Goal: Task Accomplishment & Management: Manage account settings

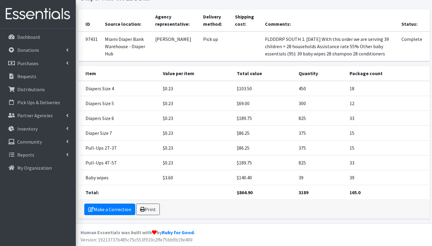
scroll to position [41, 0]
click at [38, 90] on p "Distributions" at bounding box center [31, 89] width 28 height 6
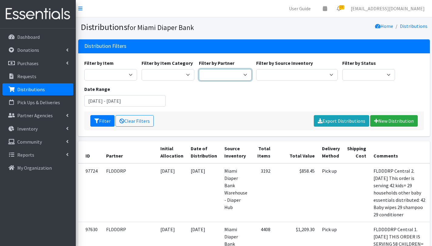
click at [235, 75] on select "305 Pink Pack A Safe Haven for Newborns Basic Needs Miami Belafonte TACOLCY Cen…" at bounding box center [225, 75] width 53 height 12
select select "6808"
click at [199, 69] on select "305 Pink Pack A Safe Haven for Newborns Basic Needs Miami Belafonte TACOLCY Cen…" at bounding box center [225, 75] width 53 height 12
click at [107, 121] on button "Filter" at bounding box center [102, 121] width 24 height 12
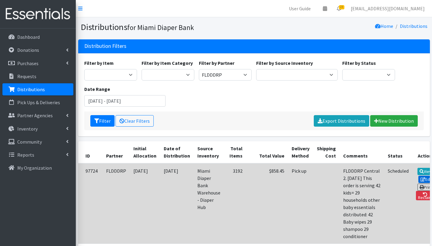
click at [420, 178] on link "Edit" at bounding box center [426, 179] width 16 height 7
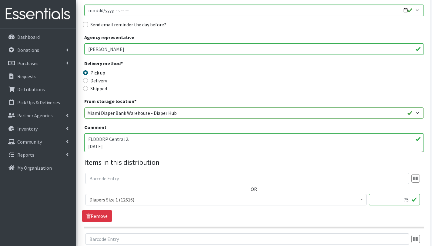
scroll to position [156, 0]
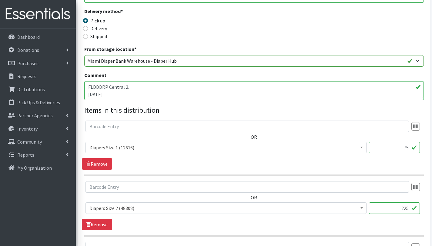
click at [126, 93] on textarea "FLDDDRP Central 2. 10/08/2025 This order is serving 42 kids= 29 households othe…" at bounding box center [253, 90] width 339 height 19
click at [134, 91] on textarea "FLDDDRP Central 2. [DATE] This order is serving 42 kids= 29 households other ba…" at bounding box center [253, 90] width 339 height 19
click at [151, 92] on textarea "FLDDDRP Central 2. [DATE] This order is serving 42 kids= 29 households other ba…" at bounding box center [253, 90] width 339 height 19
click at [184, 94] on textarea "FLDDDRP Central 2. [DATE] This order is serving 42 kids= 29 households other ba…" at bounding box center [253, 90] width 339 height 19
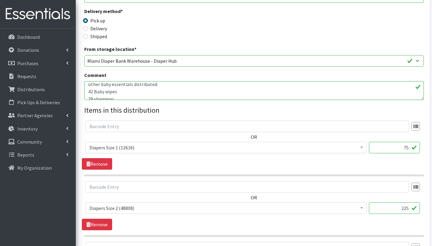
scroll to position [30, 0]
click at [154, 87] on textarea "FLDDDRP Central 2. 10/08/2025 This order is serving 42 kids= 29 households othe…" at bounding box center [253, 90] width 339 height 19
click at [93, 94] on textarea "FLDDDRP Central 2. 10/08/2025 This order is serving 42 kids= 29 households othe…" at bounding box center [253, 90] width 339 height 19
click at [155, 93] on textarea "FLDDDRP Central 2. 10/08/2025 This order is serving 42 kids= 29 households othe…" at bounding box center [253, 90] width 339 height 19
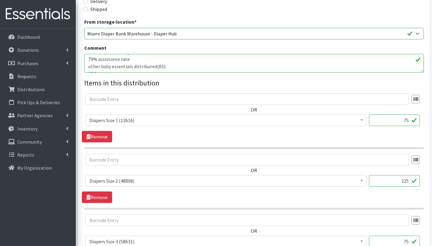
scroll to position [191, 0]
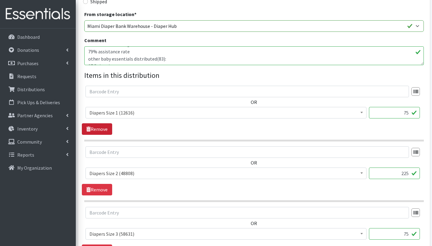
type textarea "FLDDDRP Central 2. [DATE] This order is serving 37 kids= 23 households 79% assi…"
click at [95, 128] on link "Remove" at bounding box center [97, 129] width 30 height 12
click at [408, 113] on input "225" at bounding box center [394, 113] width 51 height 12
type input "2"
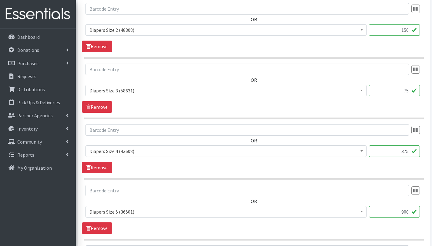
scroll to position [274, 0]
type input "150"
click at [409, 211] on input "900" at bounding box center [394, 212] width 51 height 12
type input "9"
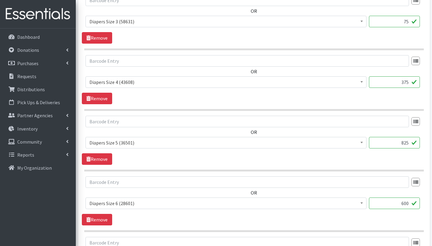
scroll to position [372, 0]
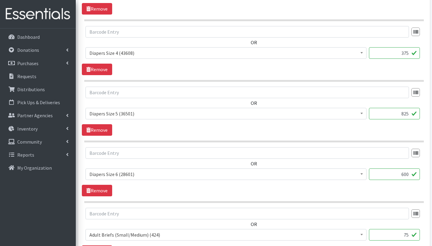
type input "825"
click at [407, 174] on input "600" at bounding box center [394, 174] width 51 height 12
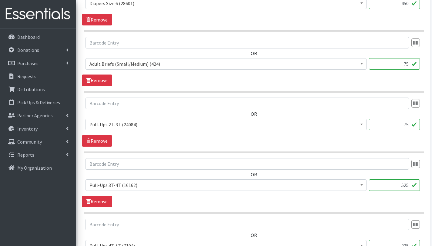
scroll to position [560, 0]
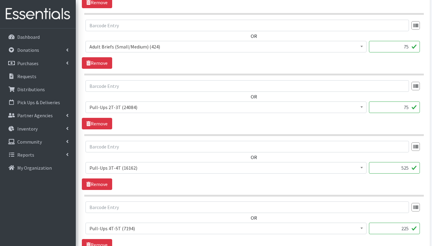
type input "450"
click at [406, 167] on input "525" at bounding box center [394, 168] width 51 height 12
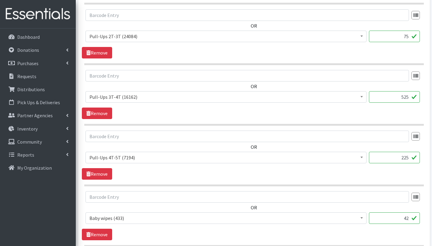
scroll to position [710, 0]
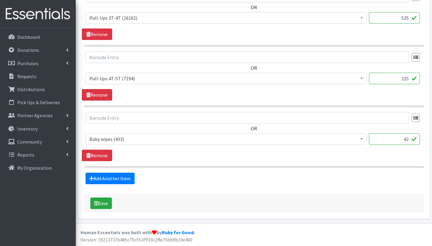
click at [408, 138] on input "42" at bounding box center [394, 139] width 51 height 12
type input "4"
type input "37"
click at [104, 204] on button "Save" at bounding box center [101, 204] width 22 height 12
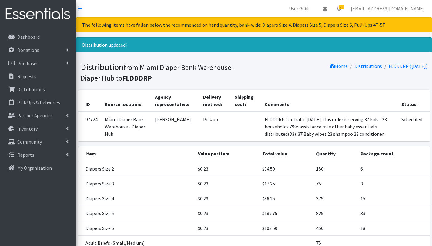
scroll to position [125, 0]
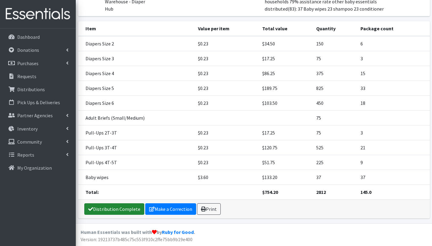
click at [126, 207] on link "Distribution Complete" at bounding box center [114, 209] width 60 height 12
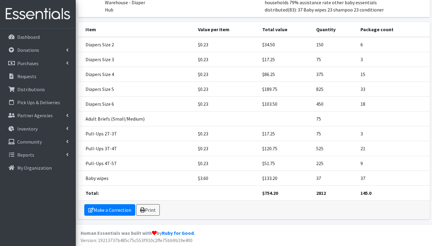
scroll to position [104, 0]
click at [152, 210] on link "Print" at bounding box center [148, 211] width 24 height 12
click at [118, 211] on link "Make a Correction" at bounding box center [109, 211] width 51 height 12
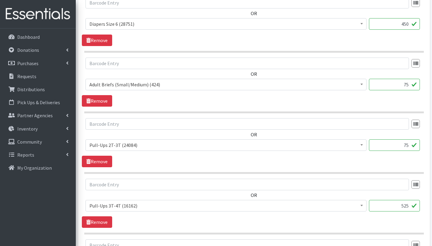
scroll to position [514, 0]
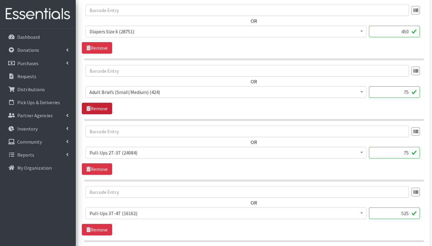
click at [97, 108] on link "Remove" at bounding box center [97, 109] width 30 height 12
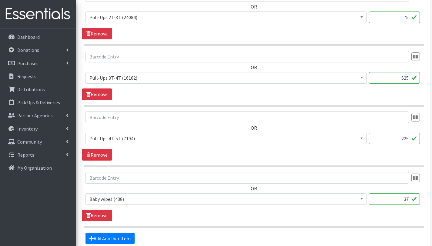
scroll to position [649, 0]
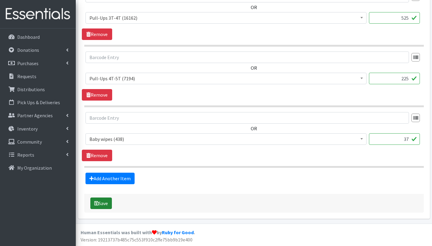
click at [108, 204] on button "Save" at bounding box center [101, 204] width 22 height 12
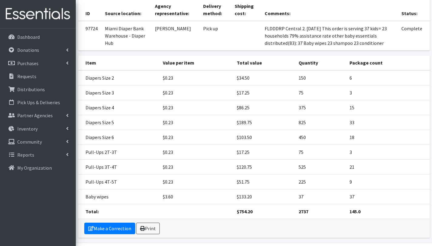
scroll to position [110, 0]
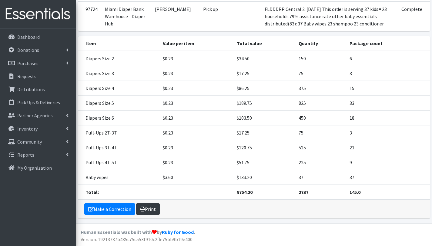
click at [145, 208] on link "Print" at bounding box center [148, 209] width 24 height 12
click at [43, 73] on link "Requests" at bounding box center [37, 76] width 71 height 12
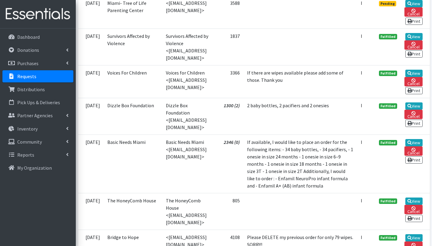
scroll to position [1009, 0]
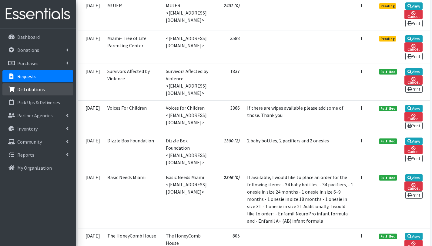
click at [39, 89] on p "Distributions" at bounding box center [31, 89] width 28 height 6
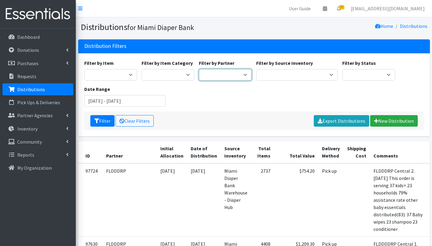
click at [244, 74] on select "305 Pink Pack A Safe Haven for Newborns Basic Needs [GEOGRAPHIC_DATA] Belafonte…" at bounding box center [225, 75] width 53 height 12
select select "6973"
click at [199, 69] on select "305 Pink Pack A Safe Haven for Newborns Basic Needs [GEOGRAPHIC_DATA] Belafonte…" at bounding box center [225, 75] width 53 height 12
click at [109, 120] on button "Filter" at bounding box center [102, 121] width 24 height 12
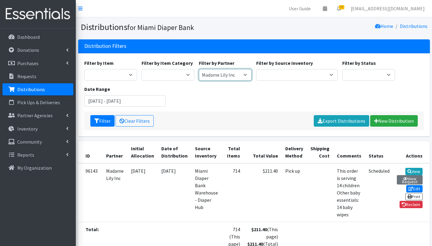
click at [238, 75] on select "305 Pink Pack A Safe Haven for Newborns Basic Needs [GEOGRAPHIC_DATA] Belafonte…" at bounding box center [225, 75] width 53 height 12
select select "2872"
click at [199, 69] on select "305 Pink Pack A Safe Haven for Newborns Basic Needs [GEOGRAPHIC_DATA] Belafonte…" at bounding box center [225, 75] width 53 height 12
click at [108, 121] on button "Filter" at bounding box center [102, 121] width 24 height 12
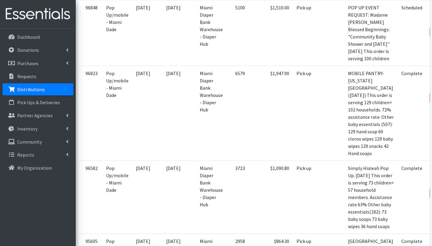
scroll to position [686, 0]
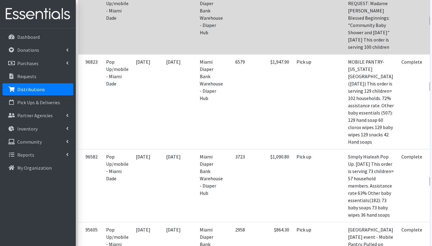
click at [431, 16] on link "Print" at bounding box center [439, 12] width 17 height 7
